Goal: Navigation & Orientation: Find specific page/section

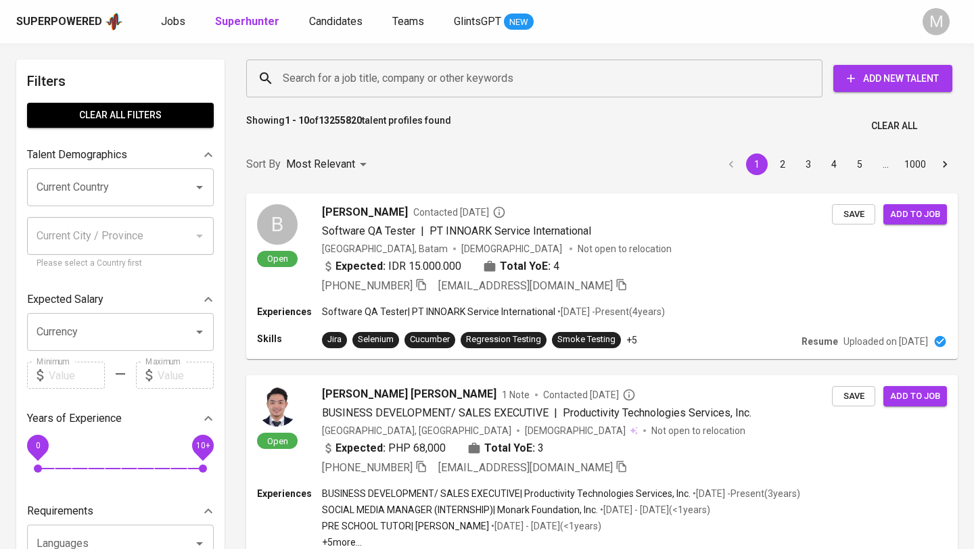
click at [55, 15] on div "Superpowered" at bounding box center [59, 22] width 86 height 16
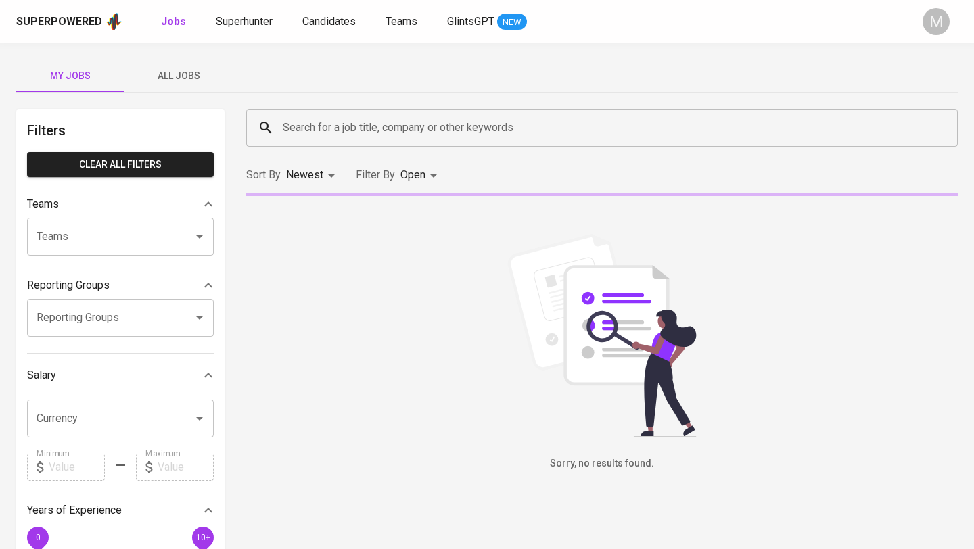
click at [247, 20] on span "Superhunter" at bounding box center [244, 21] width 57 height 13
